Goal: Navigation & Orientation: Find specific page/section

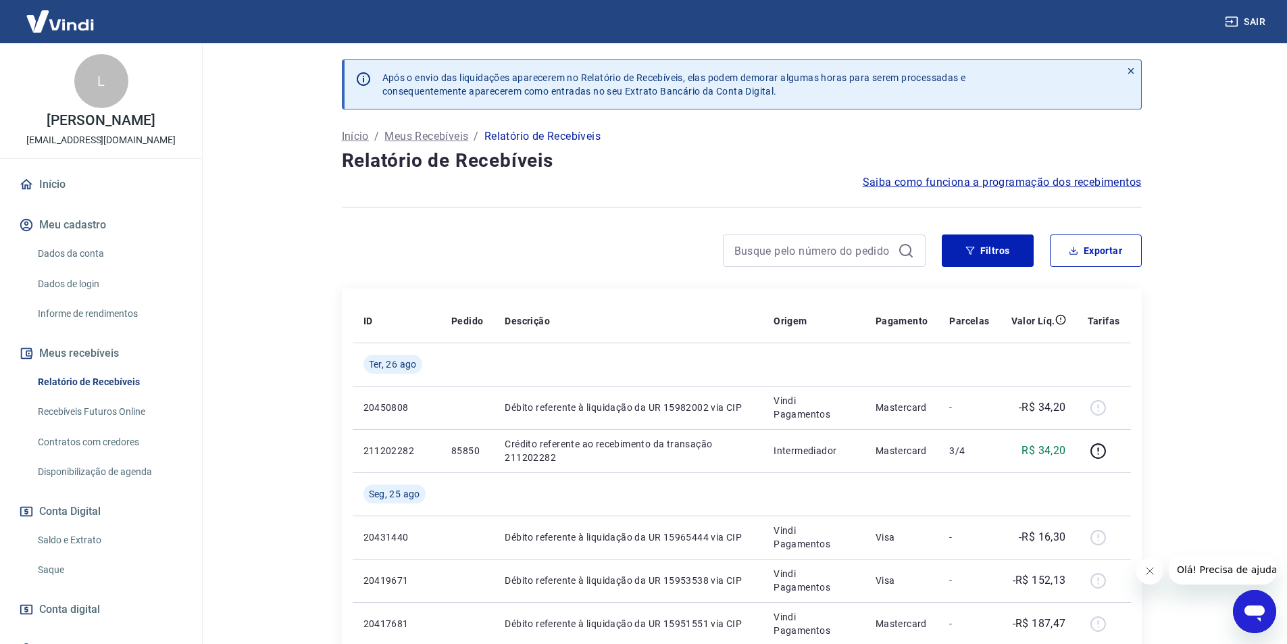
scroll to position [68, 0]
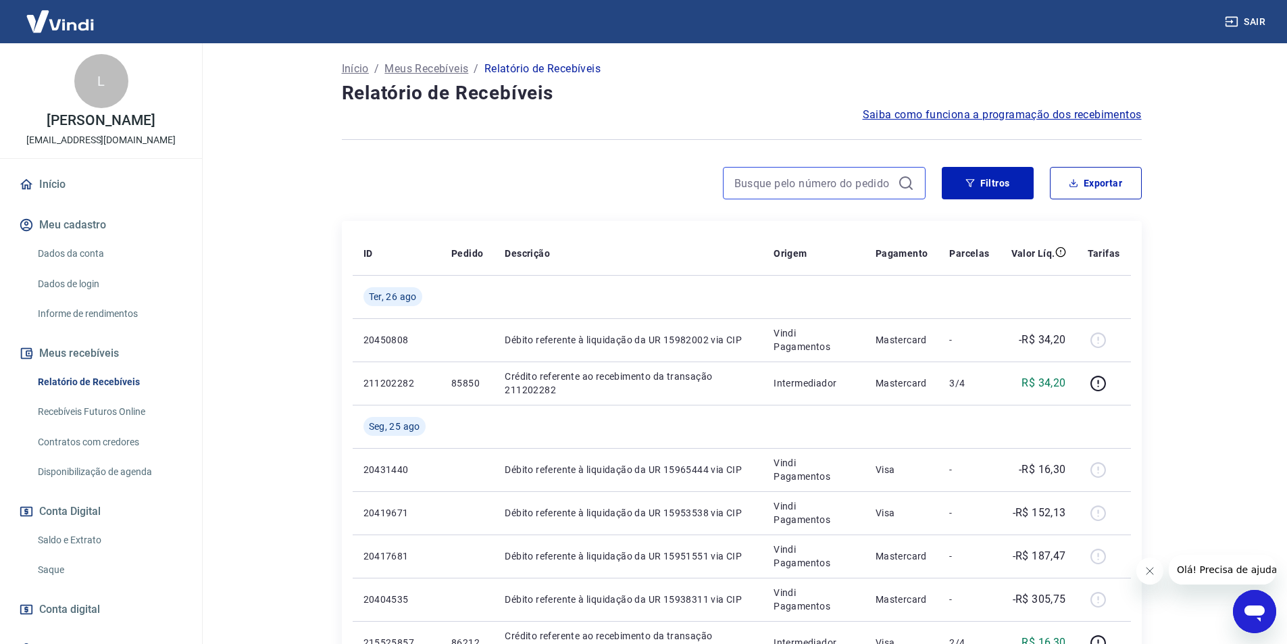
click at [812, 180] on input at bounding box center [813, 183] width 158 height 20
click at [41, 19] on img at bounding box center [60, 21] width 88 height 41
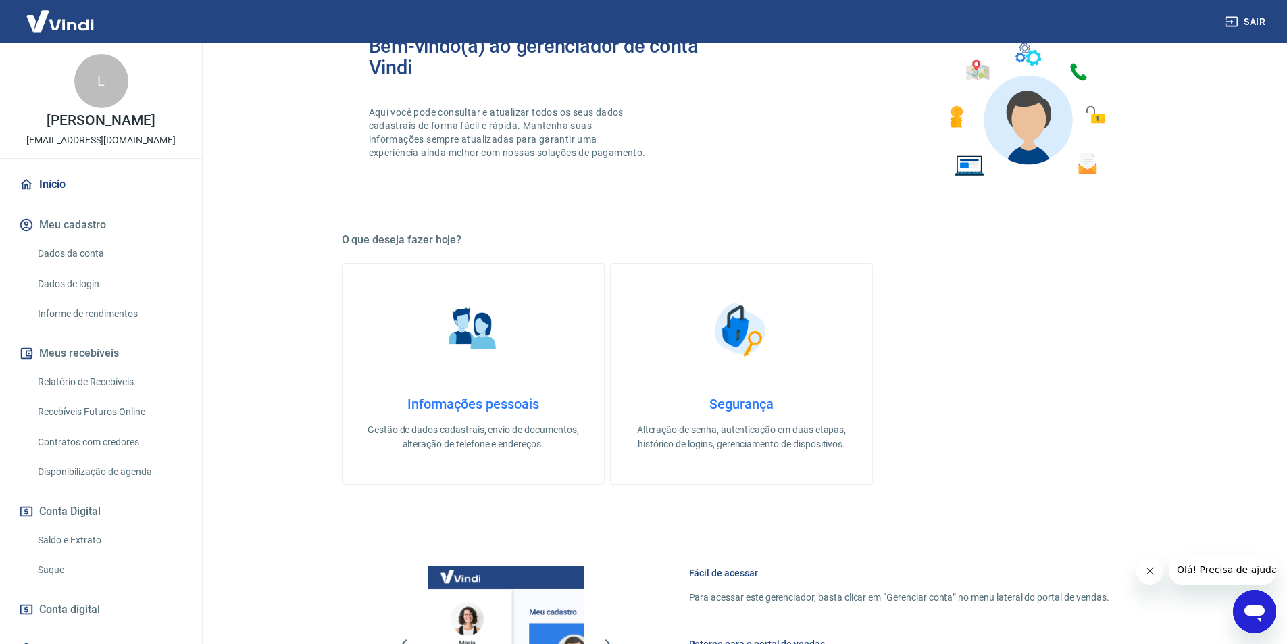
click at [48, 27] on img at bounding box center [60, 21] width 88 height 41
click at [7, 144] on div "L [PERSON_NAME] [PERSON_NAME][EMAIL_ADDRESS][DOMAIN_NAME]" at bounding box center [101, 100] width 202 height 115
click at [33, 24] on img at bounding box center [60, 21] width 88 height 41
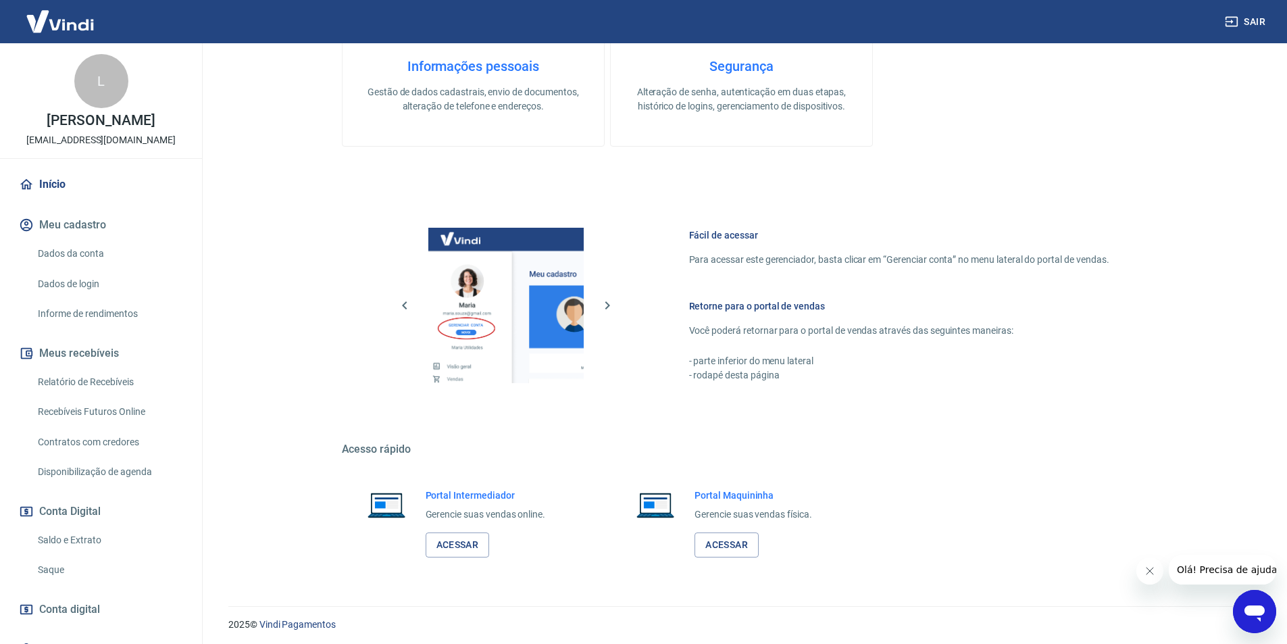
click at [55, 227] on button "Meu cadastro" at bounding box center [101, 225] width 170 height 30
click at [44, 176] on link "Início" at bounding box center [101, 185] width 170 height 30
click at [17, 176] on link "Início" at bounding box center [101, 185] width 170 height 30
click at [81, 100] on div "L" at bounding box center [101, 81] width 54 height 54
click at [68, 32] on img at bounding box center [60, 21] width 88 height 41
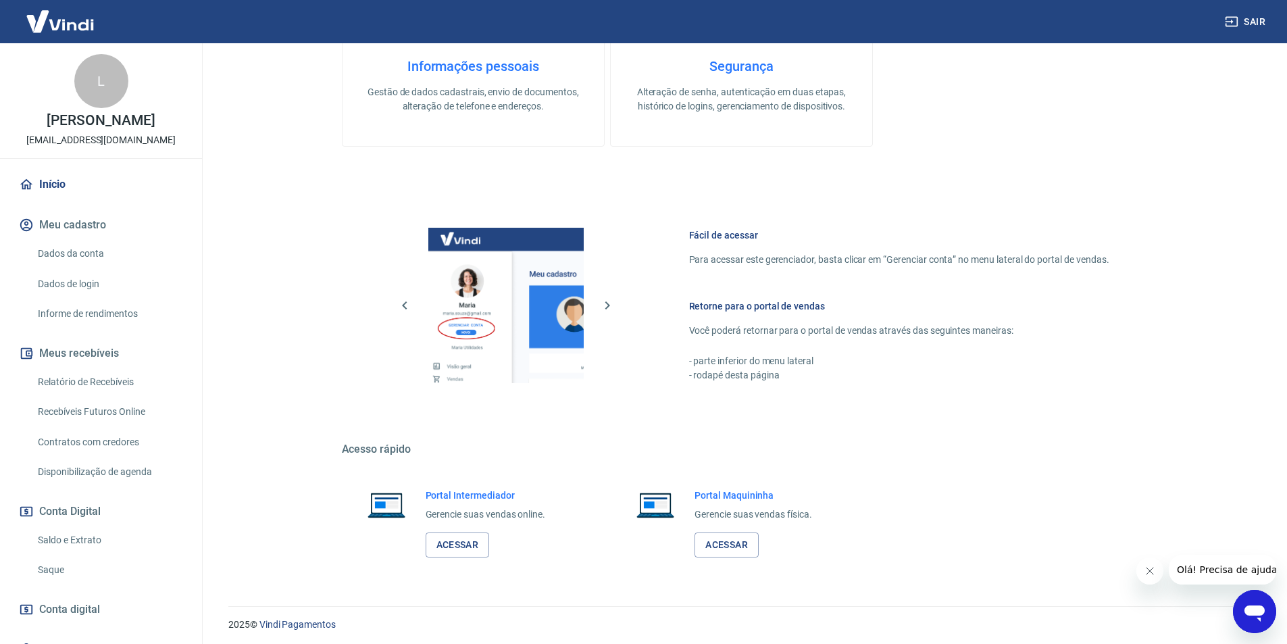
scroll to position [68, 0]
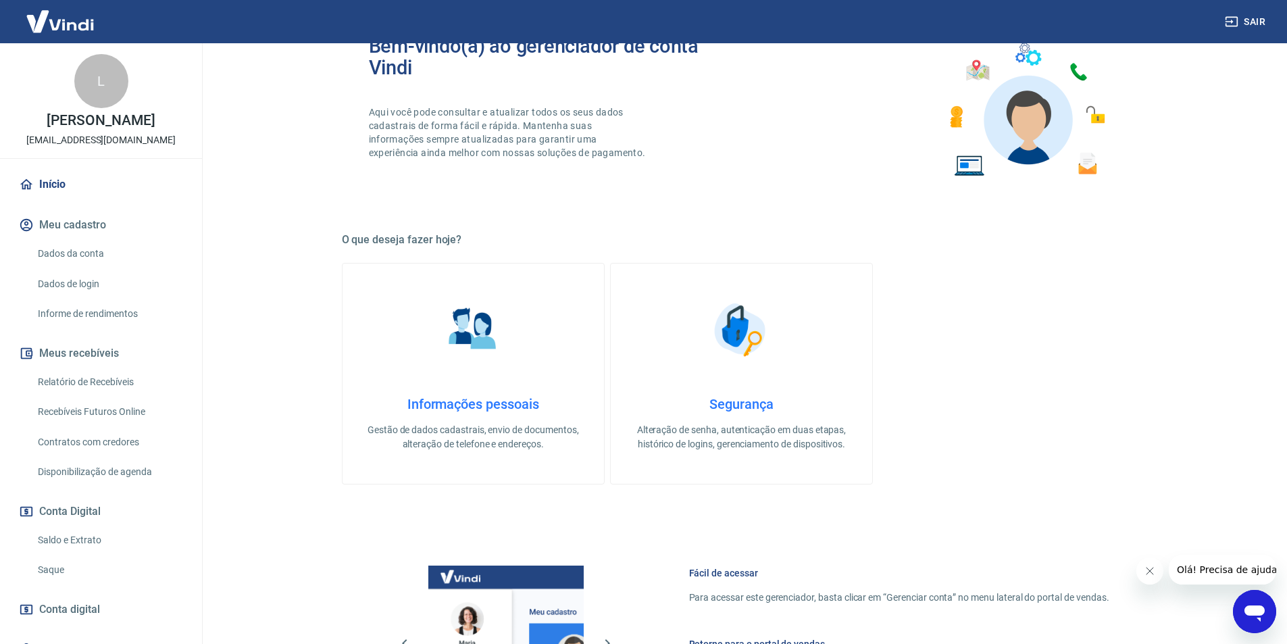
click at [76, 23] on img at bounding box center [60, 21] width 88 height 41
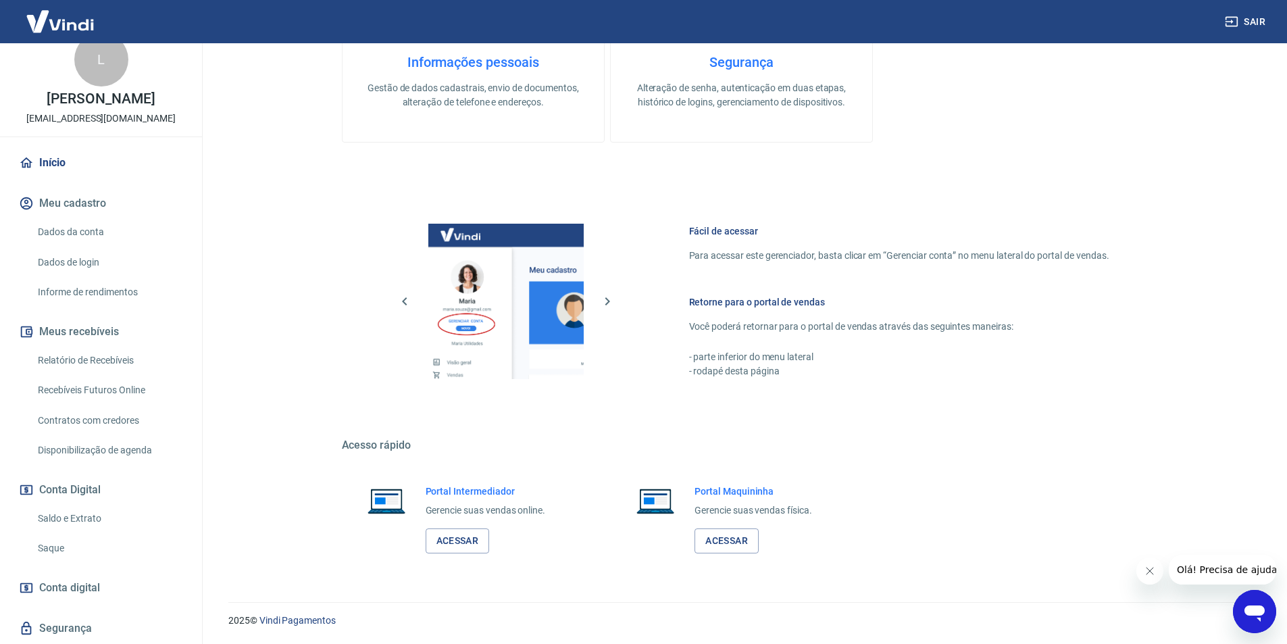
scroll to position [0, 0]
